Goal: Check status: Check status

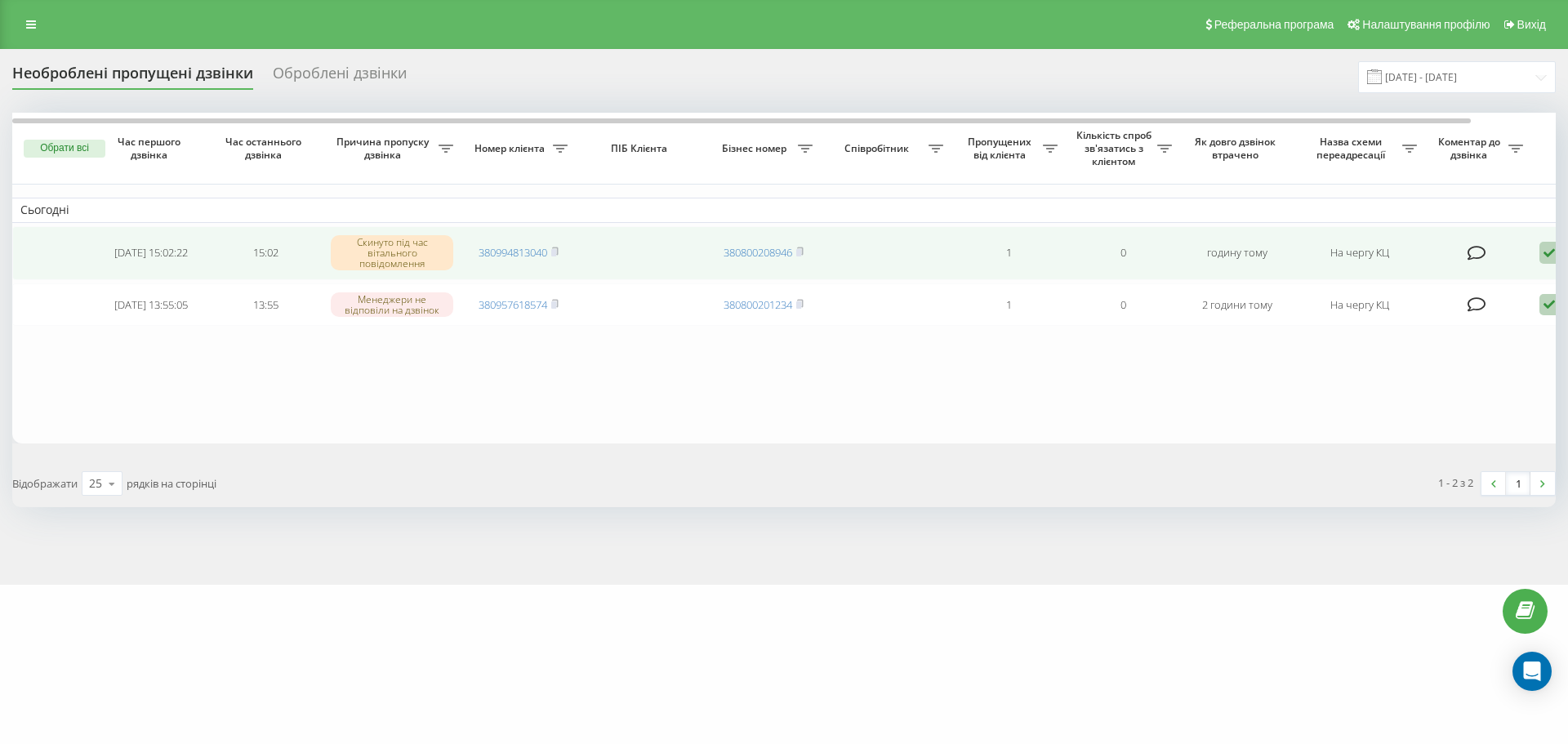
click at [1544, 254] on icon at bounding box center [1549, 252] width 20 height 22
click at [1534, 274] on div "Не вдалося зв'язатися" at bounding box center [1479, 279] width 305 height 30
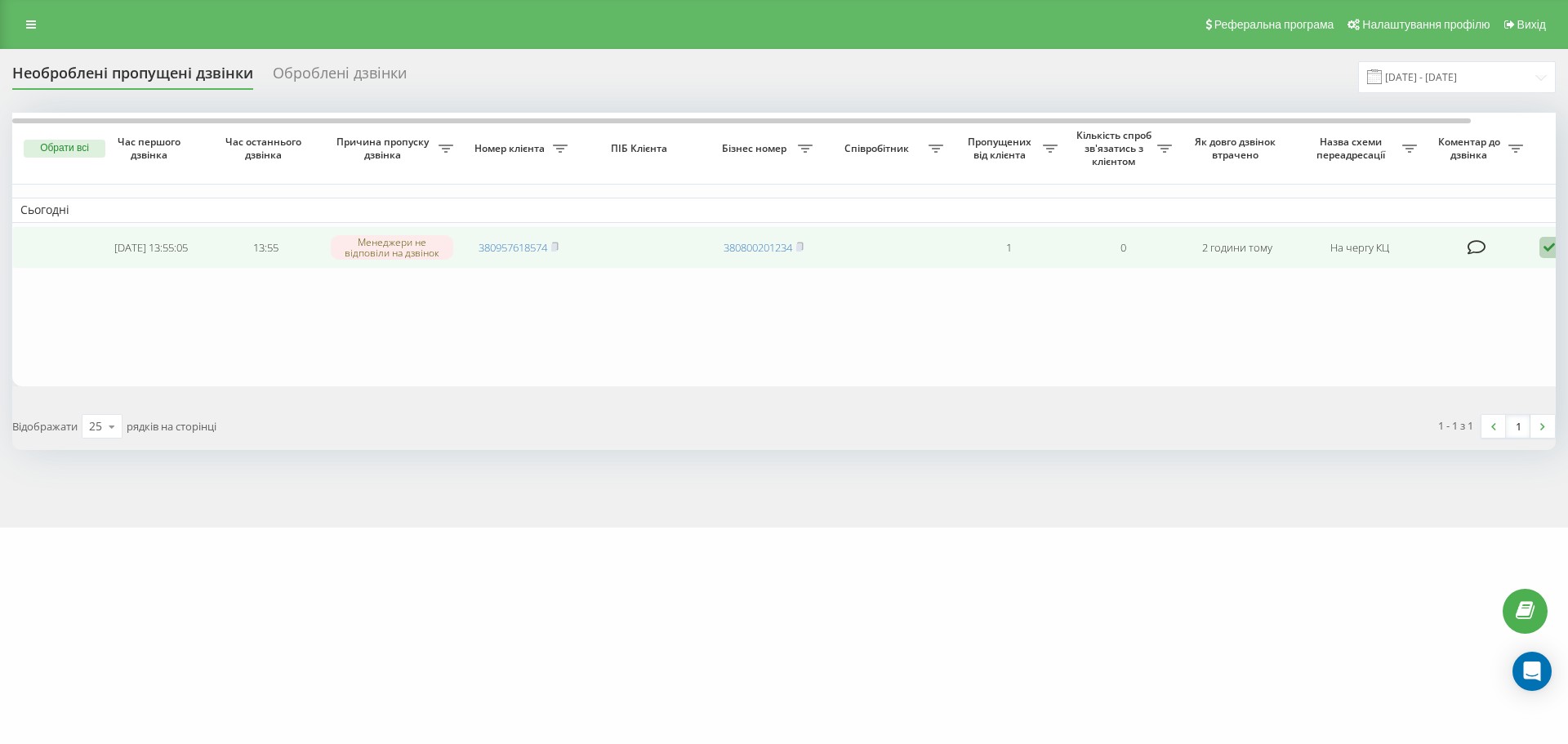
click at [1549, 246] on icon at bounding box center [1549, 247] width 20 height 22
click at [1517, 278] on div "Не вдалося зв'язатися" at bounding box center [1479, 274] width 305 height 30
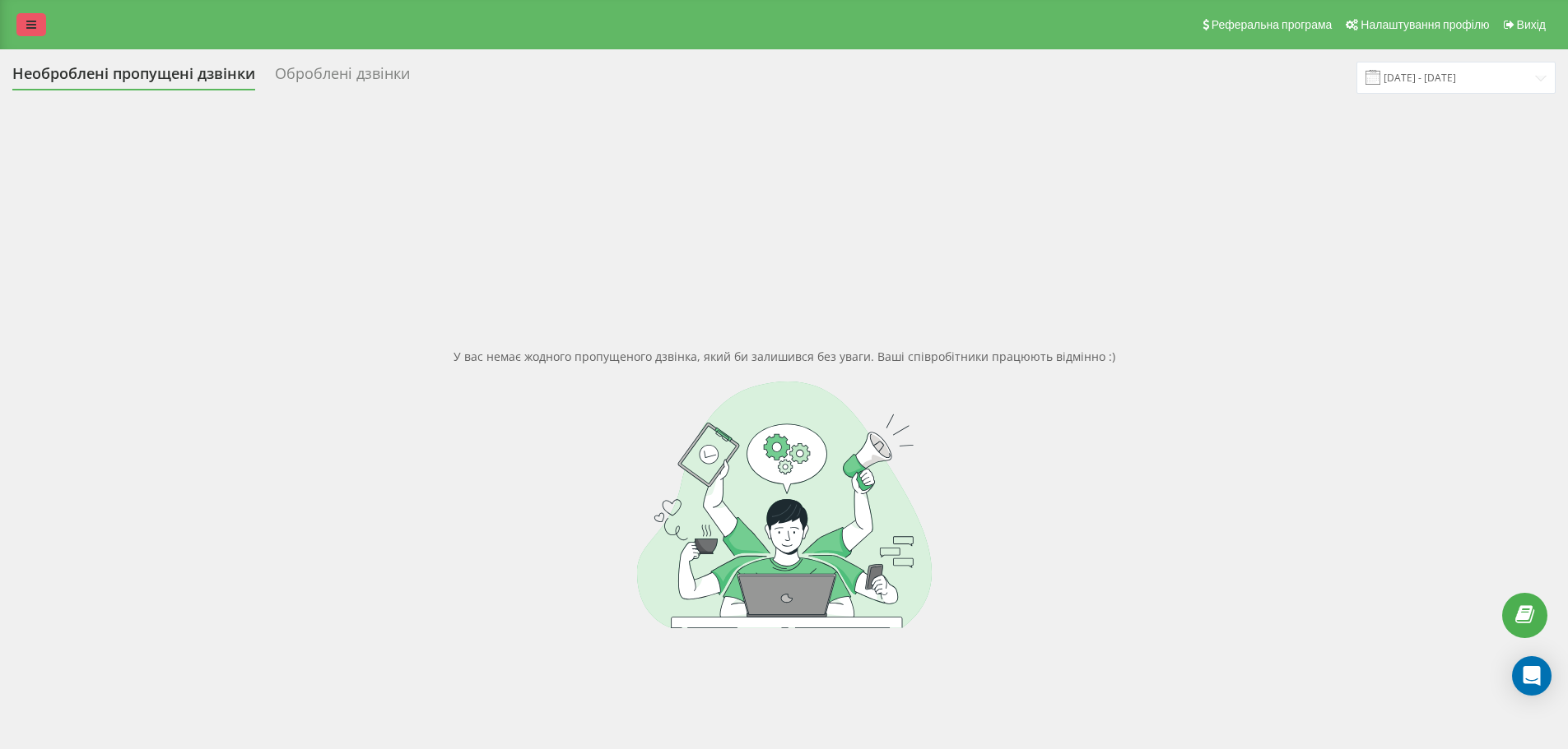
click at [46, 21] on link at bounding box center [32, 25] width 30 height 23
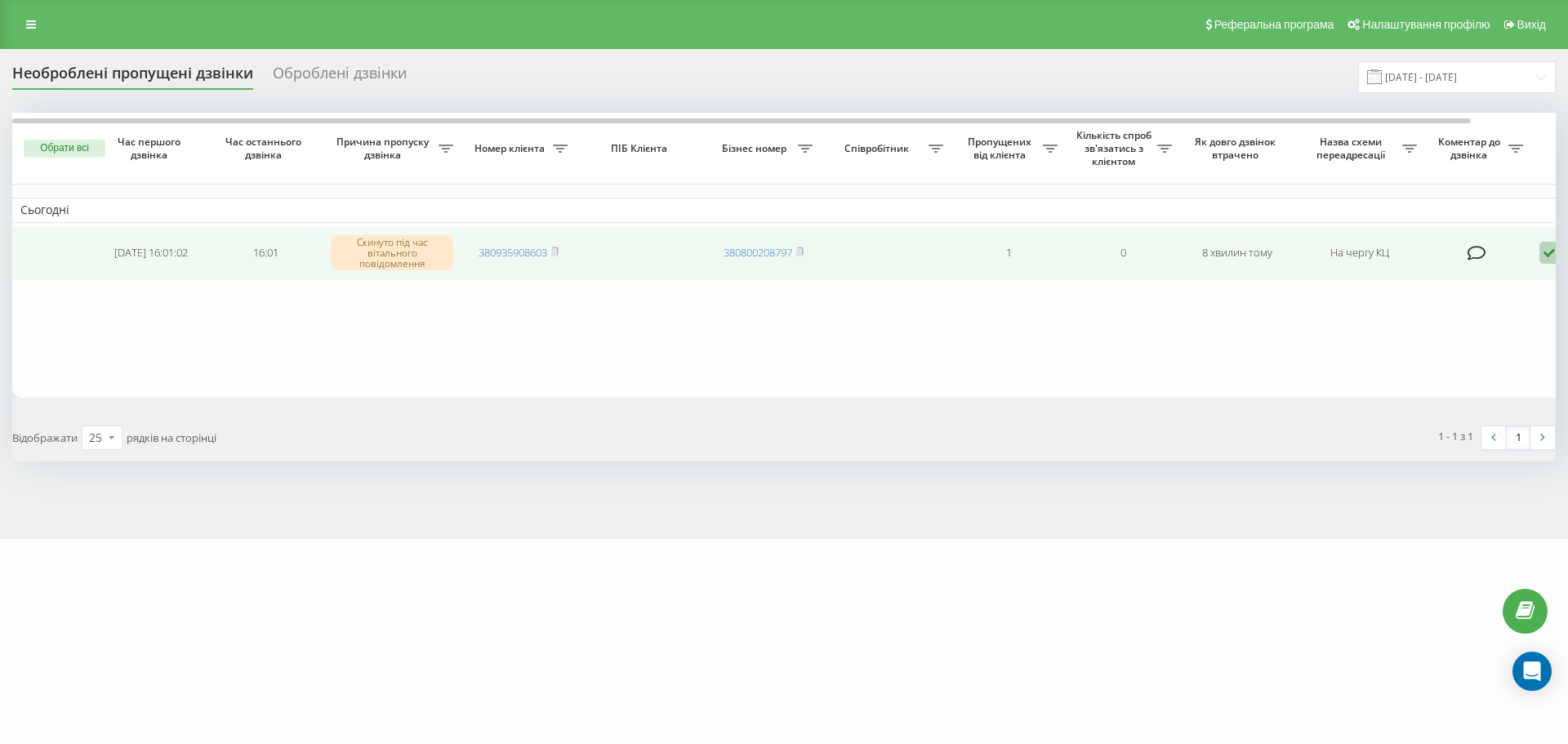
click at [1544, 258] on icon at bounding box center [1549, 252] width 20 height 22
click at [1542, 277] on div "Не вдалося зв'язатися" at bounding box center [1479, 279] width 305 height 30
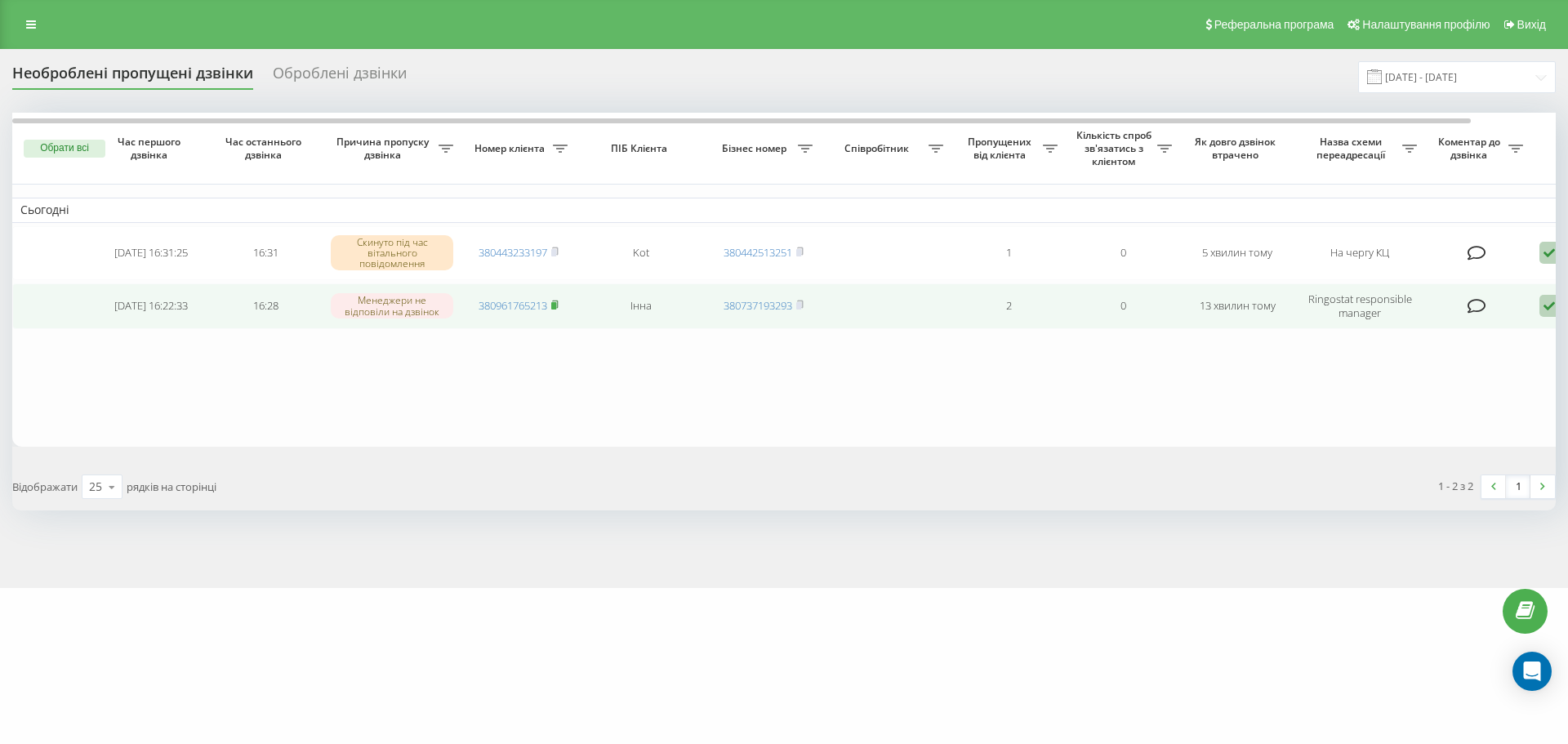
click at [557, 302] on icon at bounding box center [555, 305] width 7 height 10
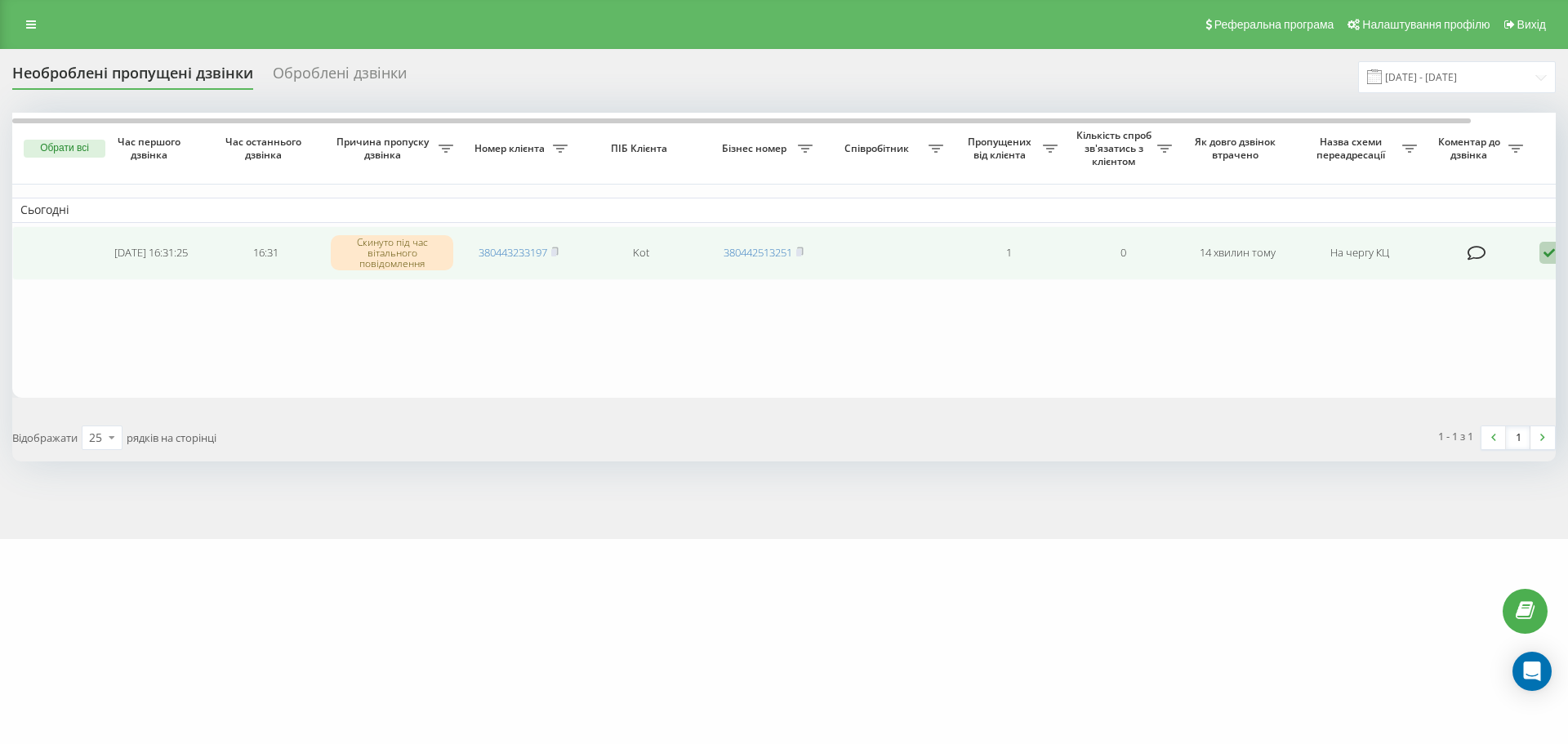
click at [1544, 260] on icon at bounding box center [1549, 252] width 20 height 22
click at [1522, 278] on div "Не вдалося зв'язатися" at bounding box center [1479, 279] width 305 height 30
